Goal: Transaction & Acquisition: Purchase product/service

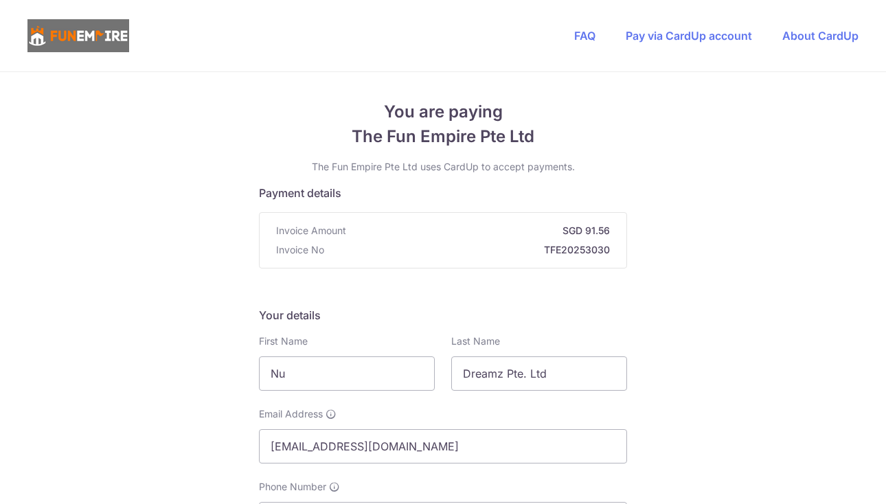
scroll to position [617, 0]
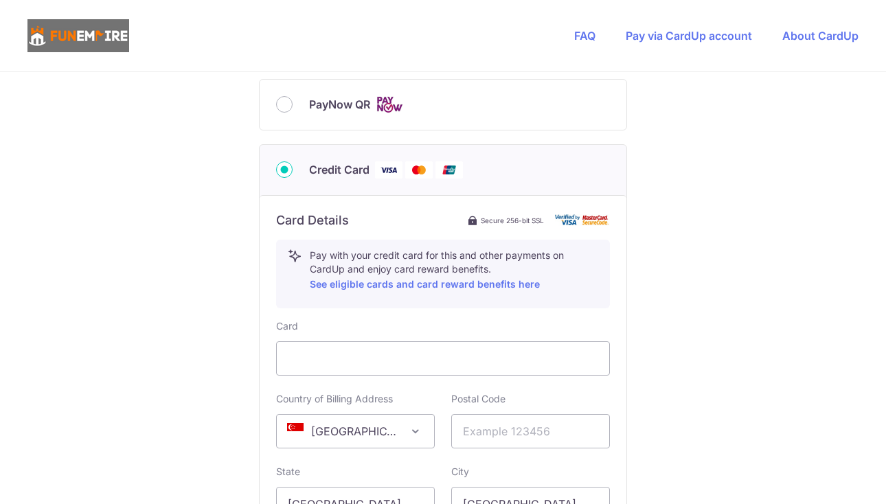
click at [277, 108] on input "PayNow QR" at bounding box center [284, 104] width 16 height 16
radio input "true"
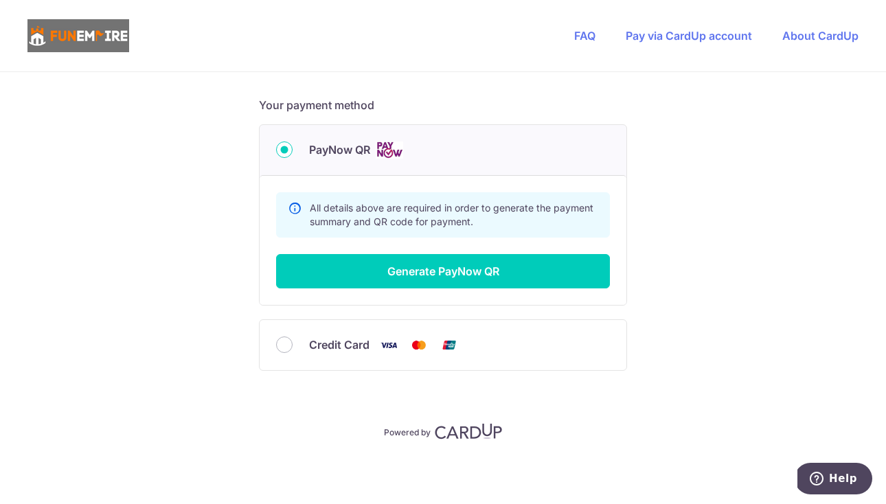
scroll to position [571, 0]
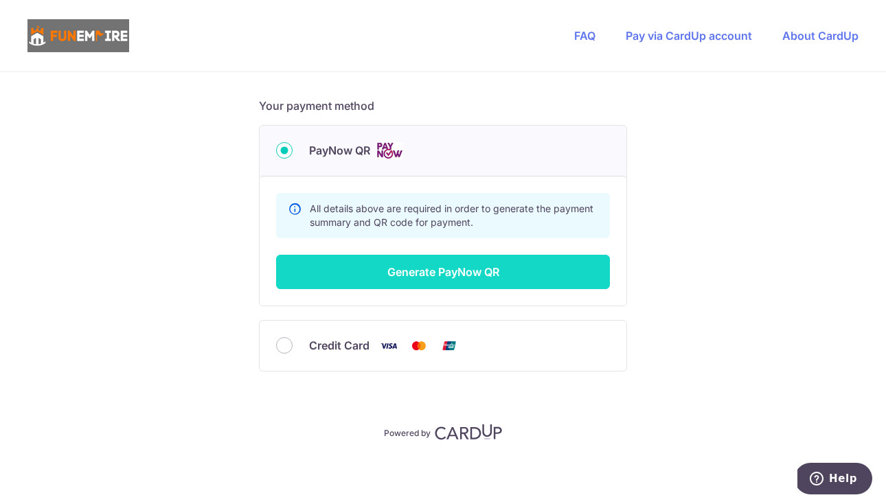
click at [503, 277] on button "Generate PayNow QR" at bounding box center [443, 272] width 334 height 34
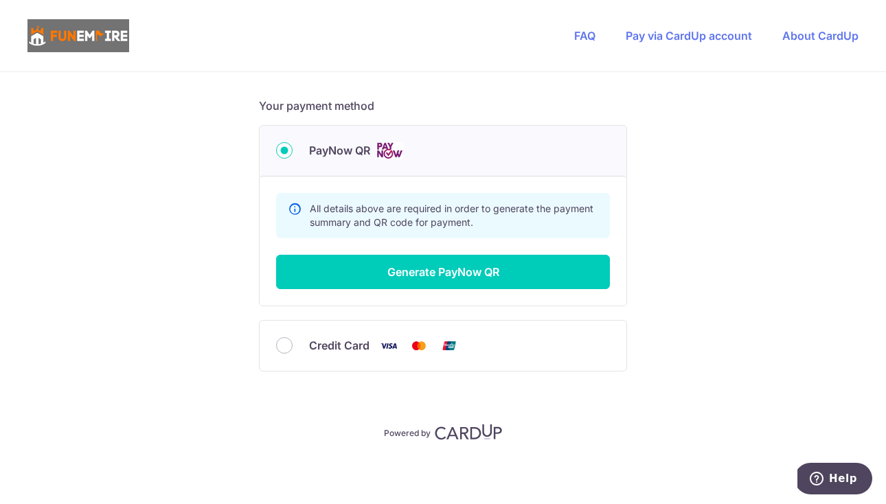
scroll to position [231, 0]
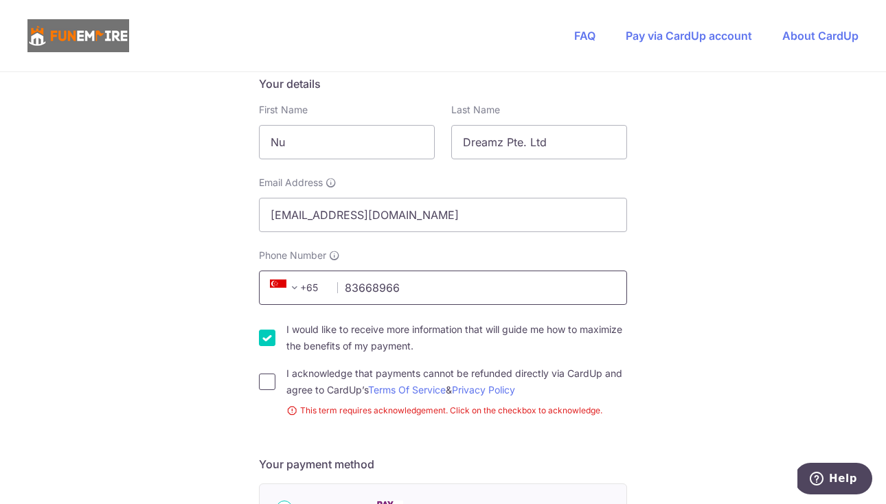
type input "83668966"
click at [266, 382] on input "I acknowledge that payments cannot be refunded directly via CardUp and agree to…" at bounding box center [267, 382] width 16 height 16
checkbox input "true"
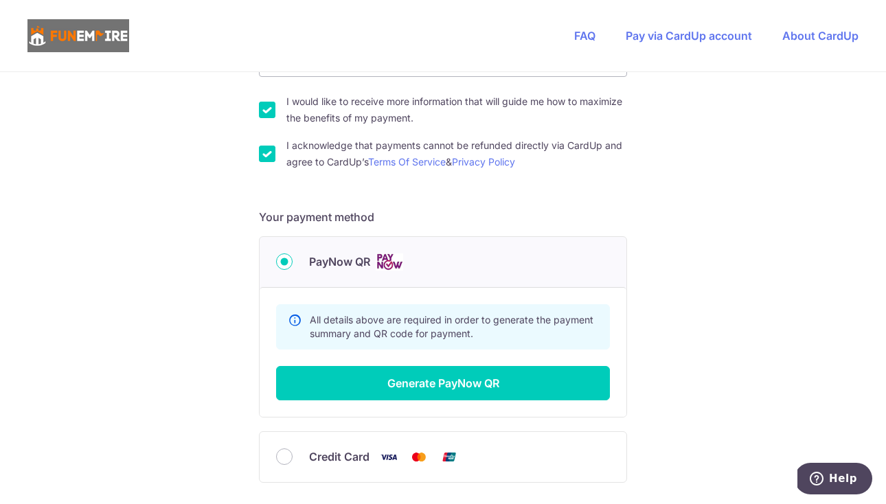
scroll to position [464, 0]
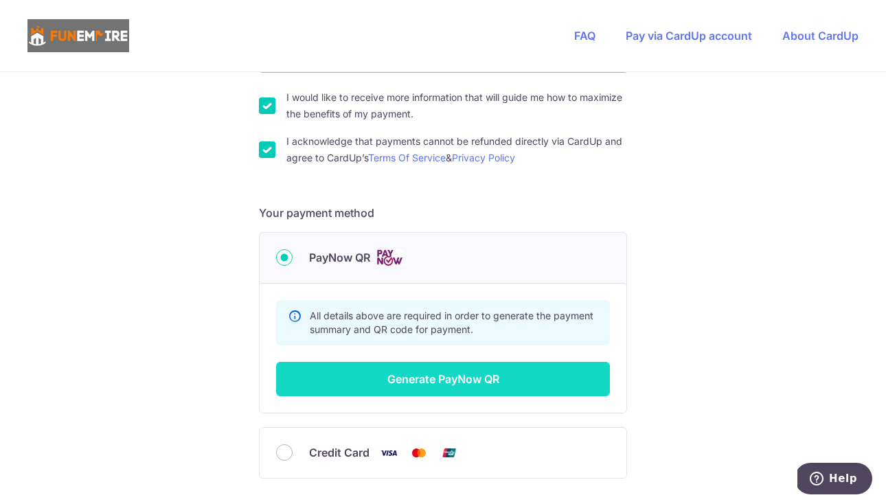
click at [571, 370] on button "Generate PayNow QR" at bounding box center [443, 379] width 334 height 34
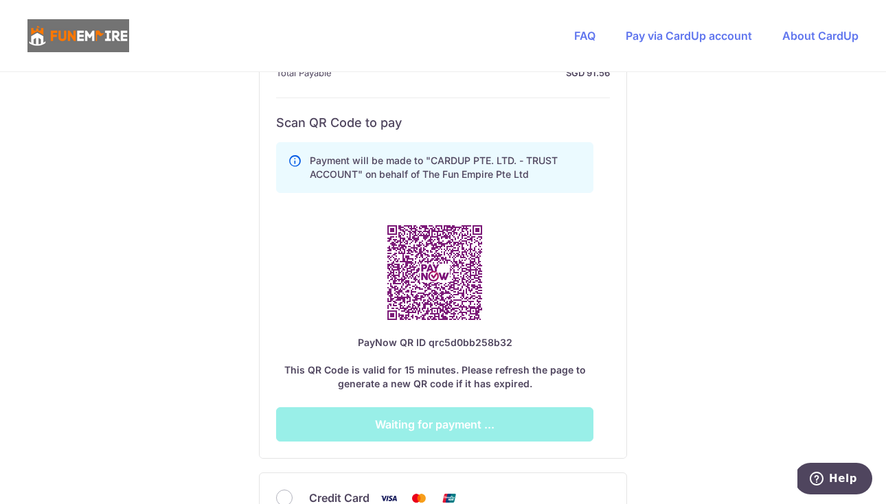
scroll to position [734, 0]
